Goal: Task Accomplishment & Management: Use online tool/utility

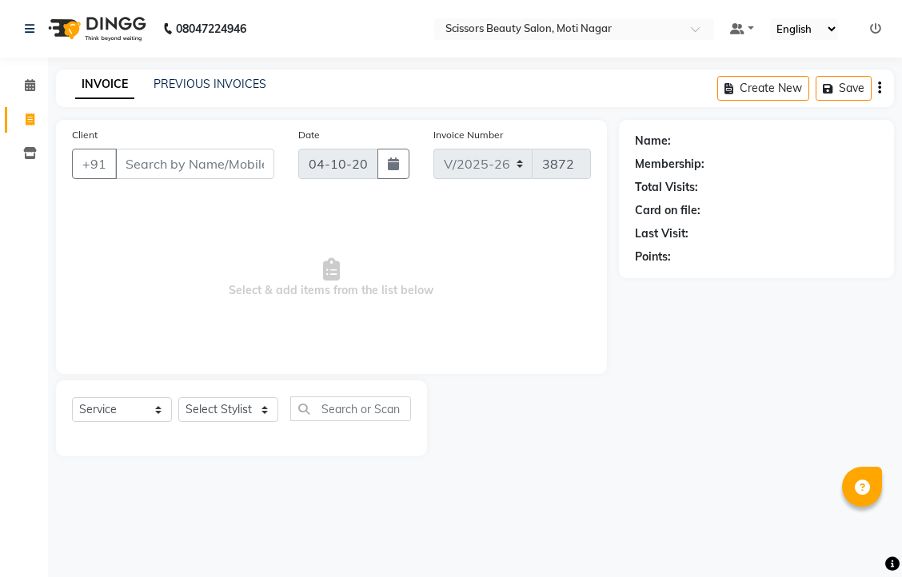
select select "7057"
select select "service"
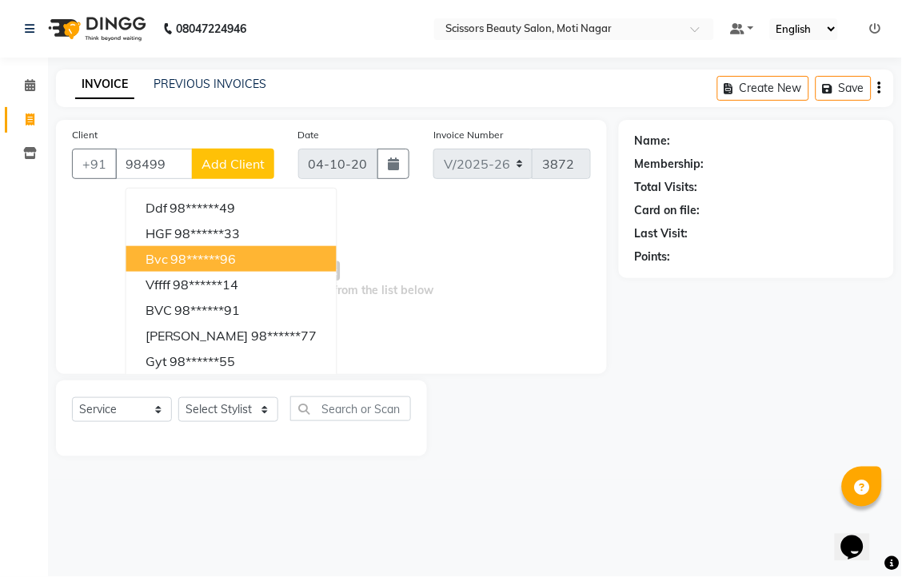
click at [237, 267] on ngb-highlight "98******96" at bounding box center [204, 259] width 66 height 16
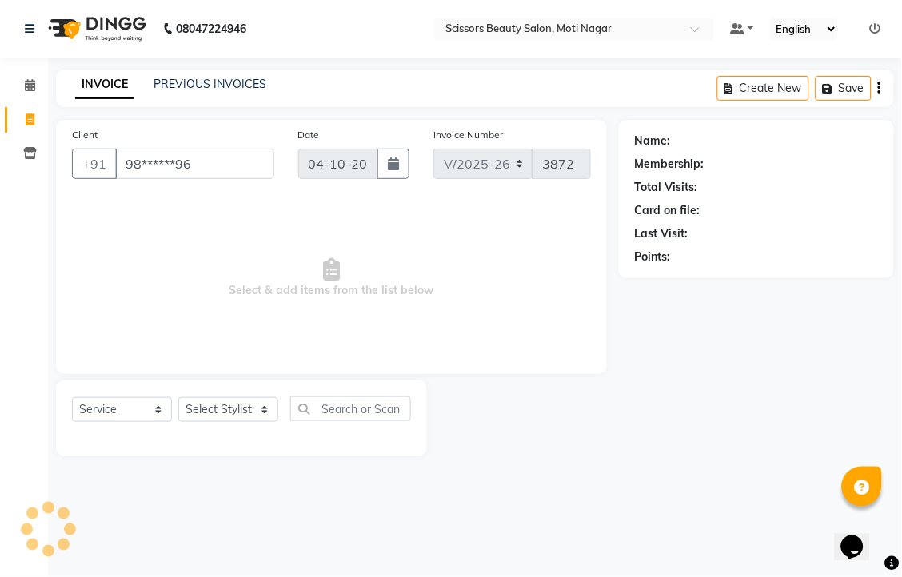
type input "98******96"
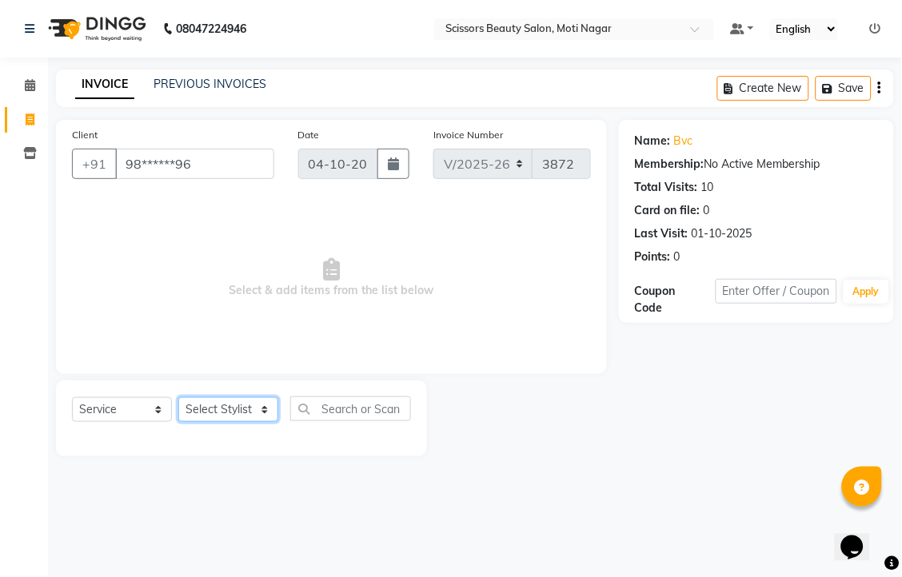
drag, startPoint x: 208, startPoint y: 450, endPoint x: 216, endPoint y: 440, distance: 13.1
click at [208, 422] on select "Select Stylist Arman [PERSON_NAME] [PERSON_NAME] [PERSON_NAME] Sir Staff" at bounding box center [228, 410] width 100 height 25
select select "58456"
click at [184, 422] on select "Select Stylist Arman [PERSON_NAME] [PERSON_NAME] [PERSON_NAME] Sir Staff" at bounding box center [228, 410] width 100 height 25
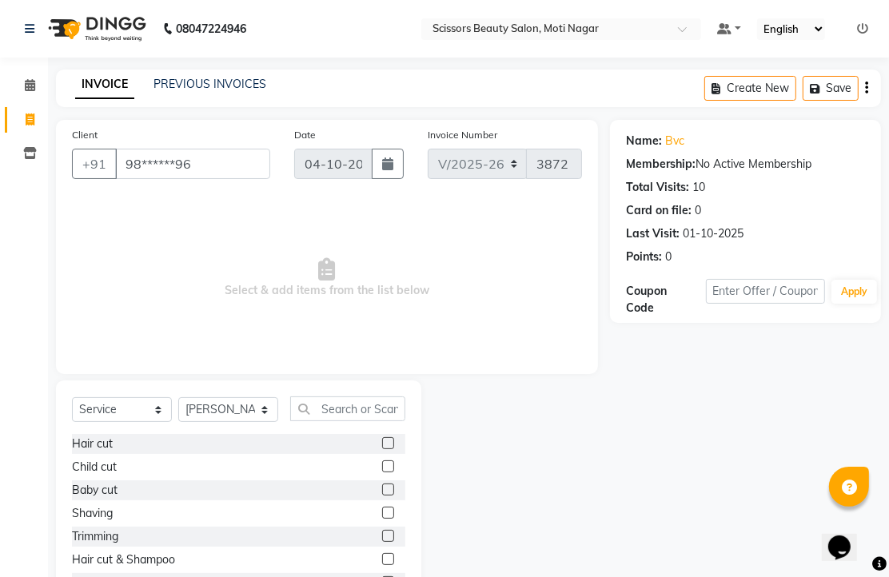
click at [382, 473] on label at bounding box center [388, 467] width 12 height 12
click at [382, 473] on input "checkbox" at bounding box center [387, 467] width 10 height 10
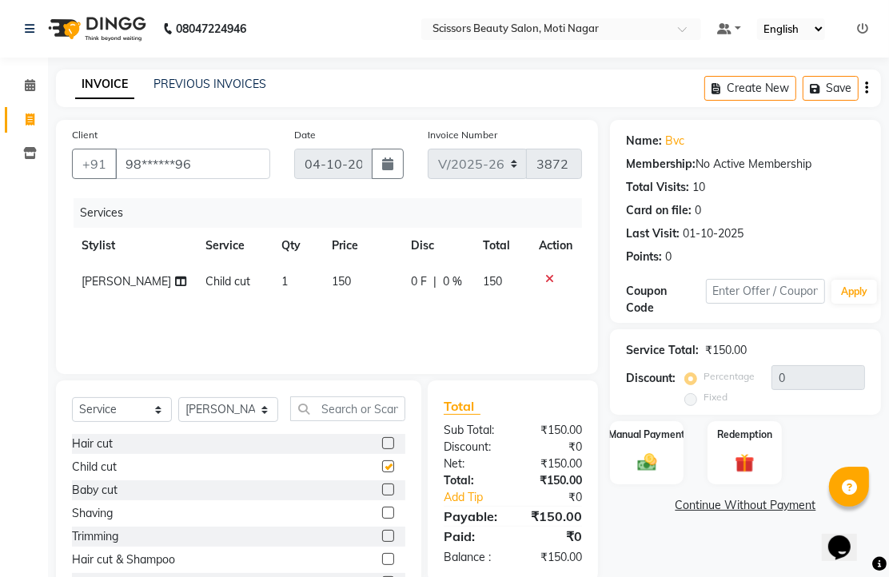
checkbox input "false"
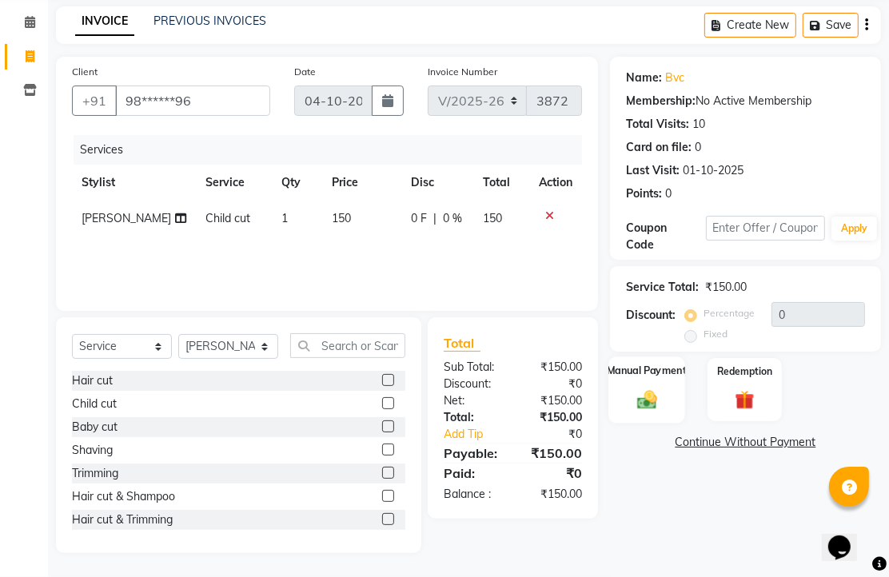
click at [638, 411] on img at bounding box center [647, 399] width 33 height 23
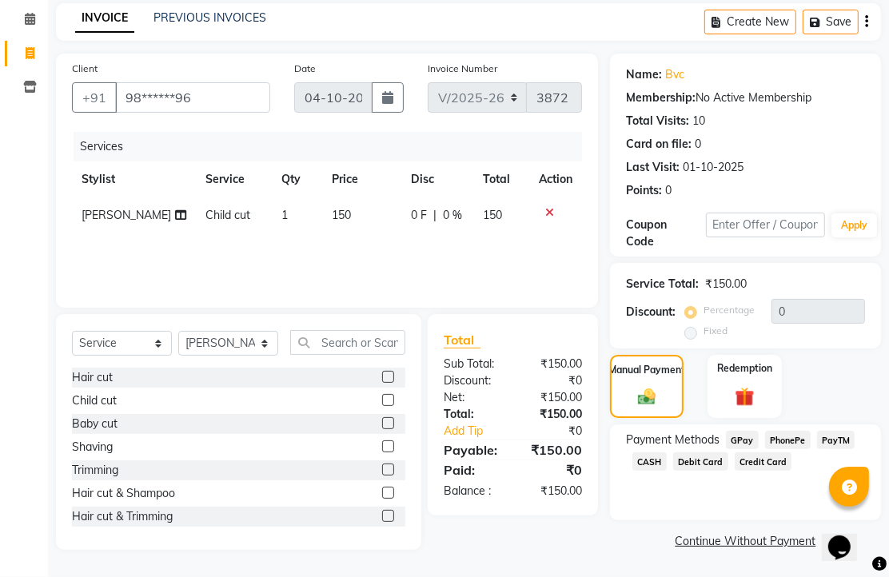
click at [798, 449] on span "PhonePe" at bounding box center [788, 440] width 46 height 18
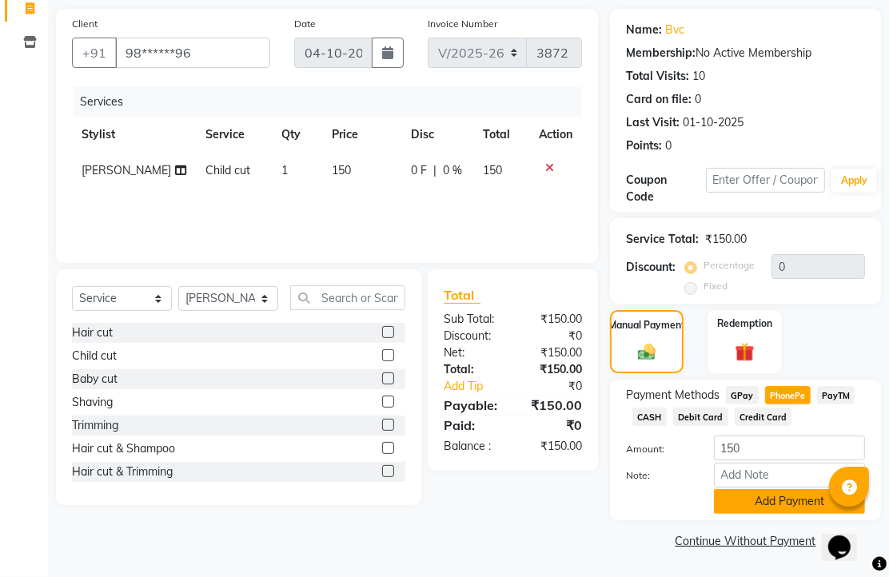
click at [788, 489] on button "Add Payment" at bounding box center [789, 501] width 151 height 25
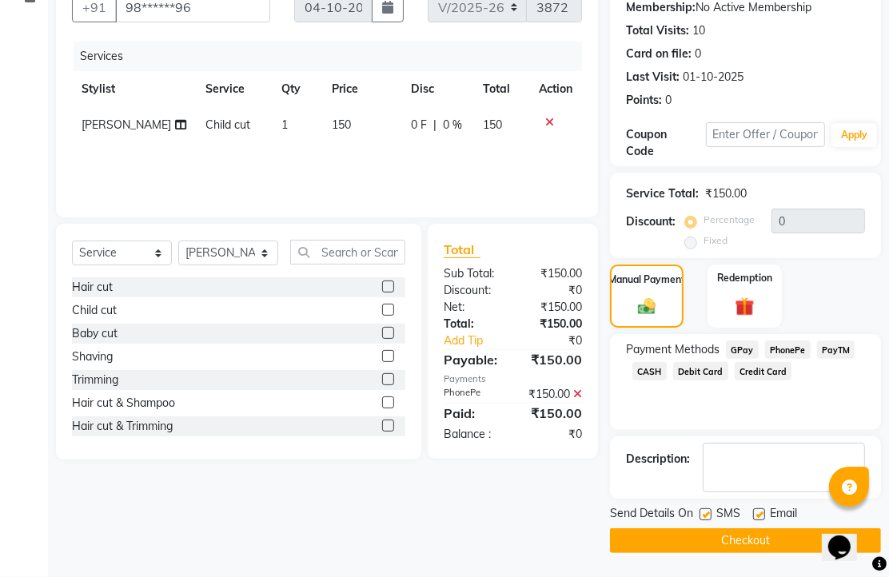
scroll to position [243, 0]
click at [765, 509] on label at bounding box center [759, 515] width 12 height 12
click at [764, 510] on input "checkbox" at bounding box center [758, 515] width 10 height 10
checkbox input "false"
click at [741, 531] on button "Checkout" at bounding box center [745, 541] width 271 height 25
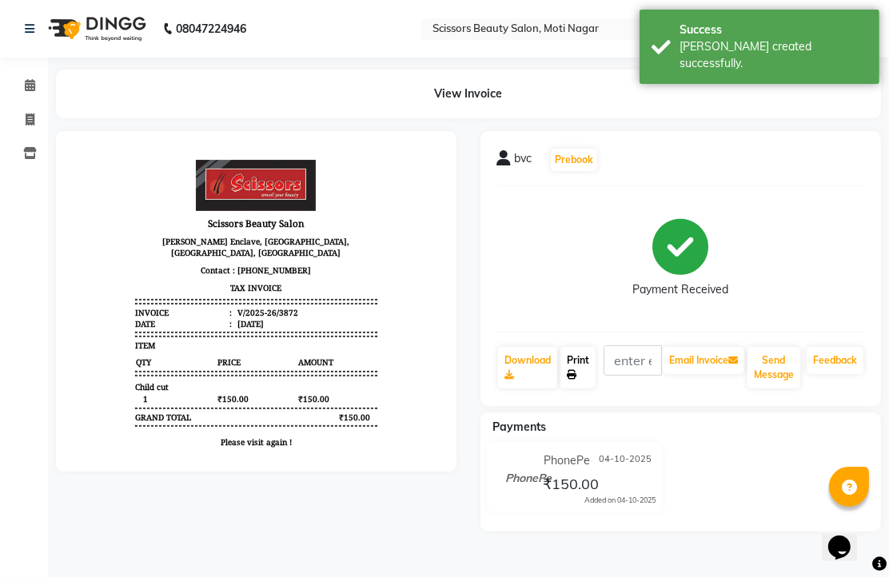
click at [588, 386] on link "Print" at bounding box center [578, 368] width 35 height 42
